Goal: Information Seeking & Learning: Learn about a topic

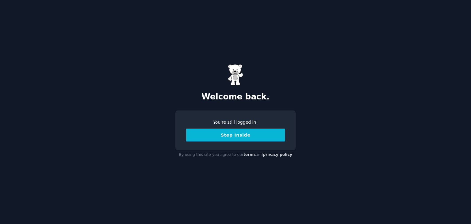
click at [216, 134] on button "Step Inside" at bounding box center [235, 135] width 99 height 13
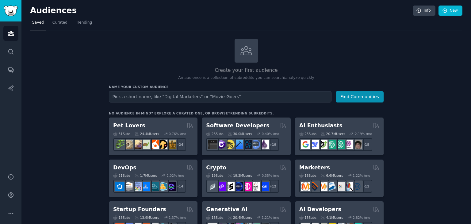
click at [165, 100] on input "text" at bounding box center [220, 96] width 223 height 11
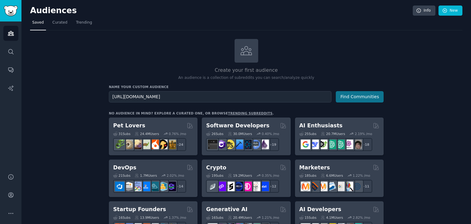
type input "[URL][DOMAIN_NAME]"
click at [370, 97] on button "Find Communities" at bounding box center [360, 96] width 48 height 11
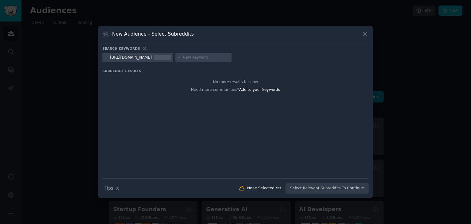
click at [367, 32] on icon at bounding box center [365, 34] width 6 height 6
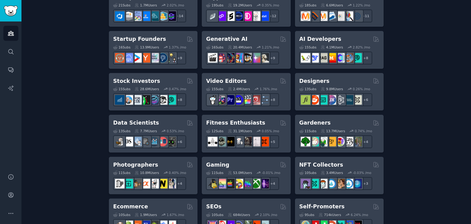
scroll to position [184, 0]
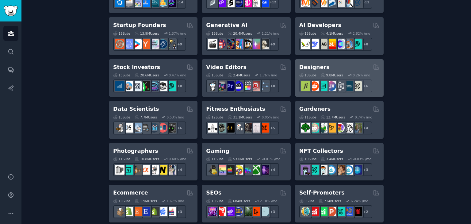
click at [301, 64] on h2 "Designers" at bounding box center [315, 68] width 30 height 8
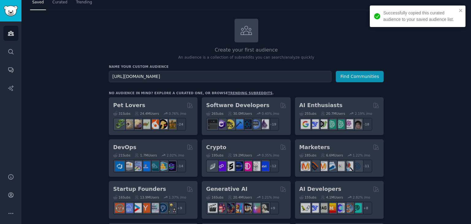
scroll to position [0, 0]
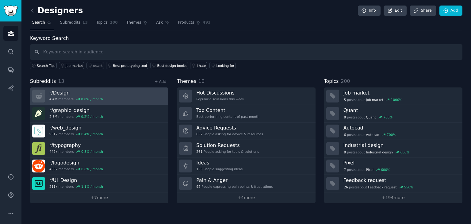
click at [70, 93] on h3 "r/ Design" at bounding box center [76, 93] width 54 height 6
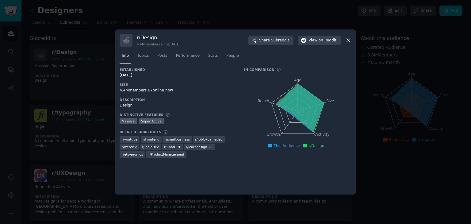
click at [346, 41] on icon at bounding box center [348, 40] width 6 height 6
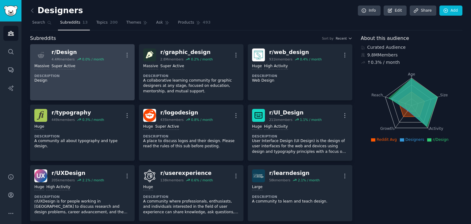
click at [75, 76] on dt "Description" at bounding box center [82, 76] width 96 height 4
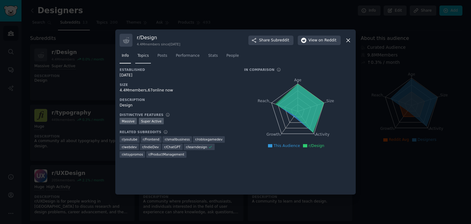
click at [144, 53] on span "Topics" at bounding box center [143, 56] width 11 height 6
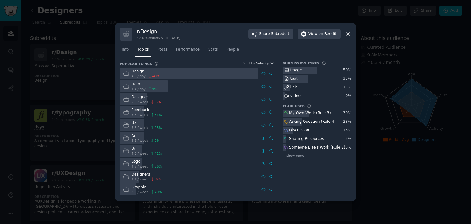
click at [347, 33] on icon at bounding box center [348, 34] width 3 height 3
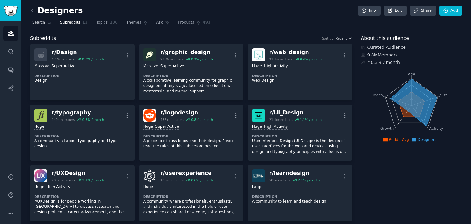
click at [44, 27] on link "Search" at bounding box center [42, 24] width 24 height 13
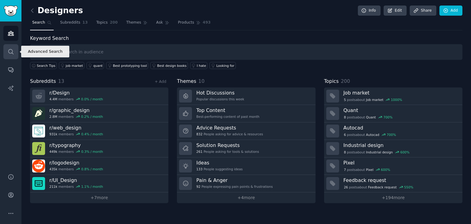
click at [9, 45] on link "Search" at bounding box center [10, 51] width 15 height 15
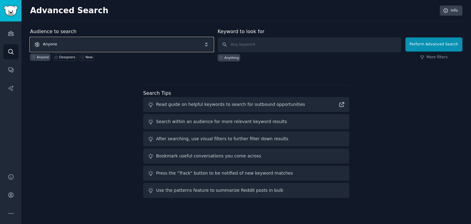
click at [71, 40] on span "Anyone" at bounding box center [122, 44] width 184 height 14
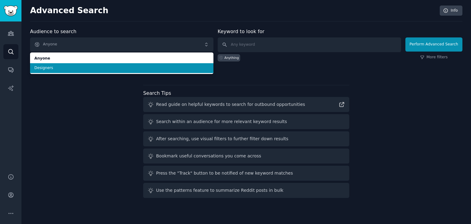
click at [72, 63] on li "Designers" at bounding box center [122, 68] width 184 height 10
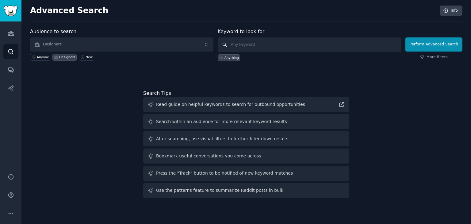
click at [252, 42] on input "text" at bounding box center [310, 44] width 184 height 15
click at [10, 29] on link "Audiences" at bounding box center [10, 33] width 15 height 15
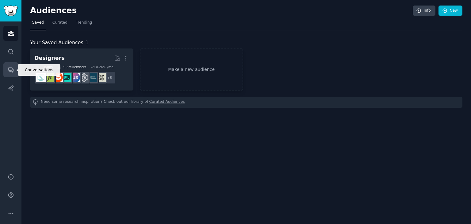
click at [12, 66] on link "Conversations" at bounding box center [10, 69] width 15 height 15
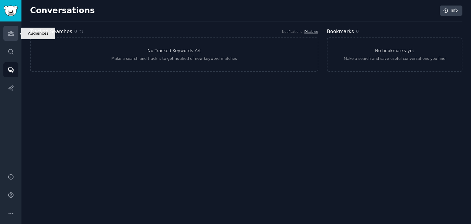
click at [9, 30] on icon "Sidebar" at bounding box center [11, 33] width 6 height 6
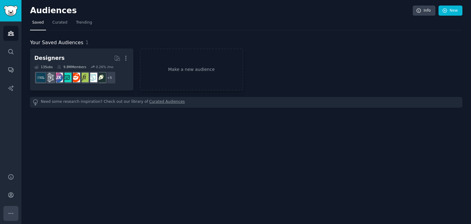
click at [10, 211] on icon "Sidebar" at bounding box center [11, 213] width 6 height 6
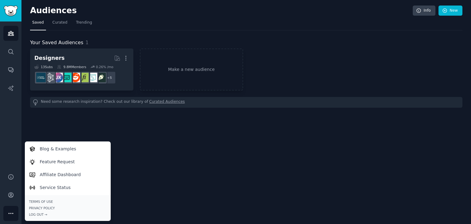
click at [10, 211] on icon "Sidebar" at bounding box center [11, 213] width 6 height 6
